Goal: Task Accomplishment & Management: Use online tool/utility

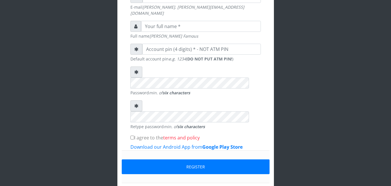
scroll to position [185, 0]
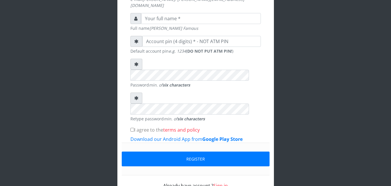
click at [218, 183] on link "Sign in" at bounding box center [220, 186] width 15 height 6
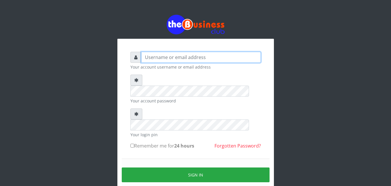
click at [188, 56] on input "text" at bounding box center [201, 57] width 120 height 11
type input "Ifytex"
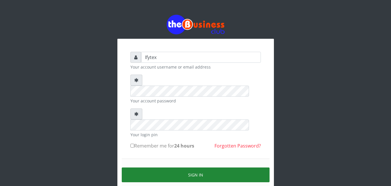
click at [182, 168] on button "Sign in" at bounding box center [196, 175] width 148 height 15
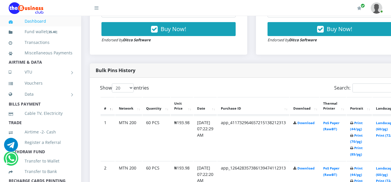
scroll to position [251, 0]
click at [386, 133] on link "Print (72/pg)" at bounding box center [386, 135] width 21 height 4
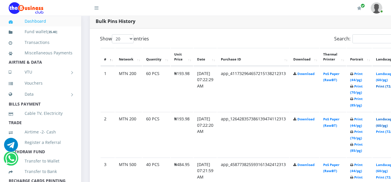
scroll to position [311, 0]
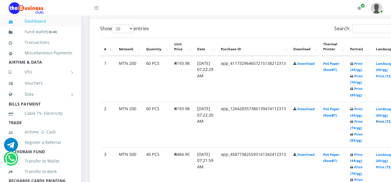
click at [386, 119] on link "Print (72/pg)" at bounding box center [386, 121] width 21 height 4
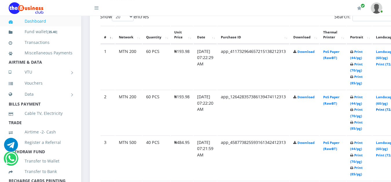
scroll to position [325, 0]
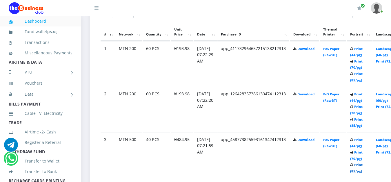
click at [363, 162] on link "Print (85/pg)" at bounding box center [356, 167] width 12 height 11
